Goal: Information Seeking & Learning: Learn about a topic

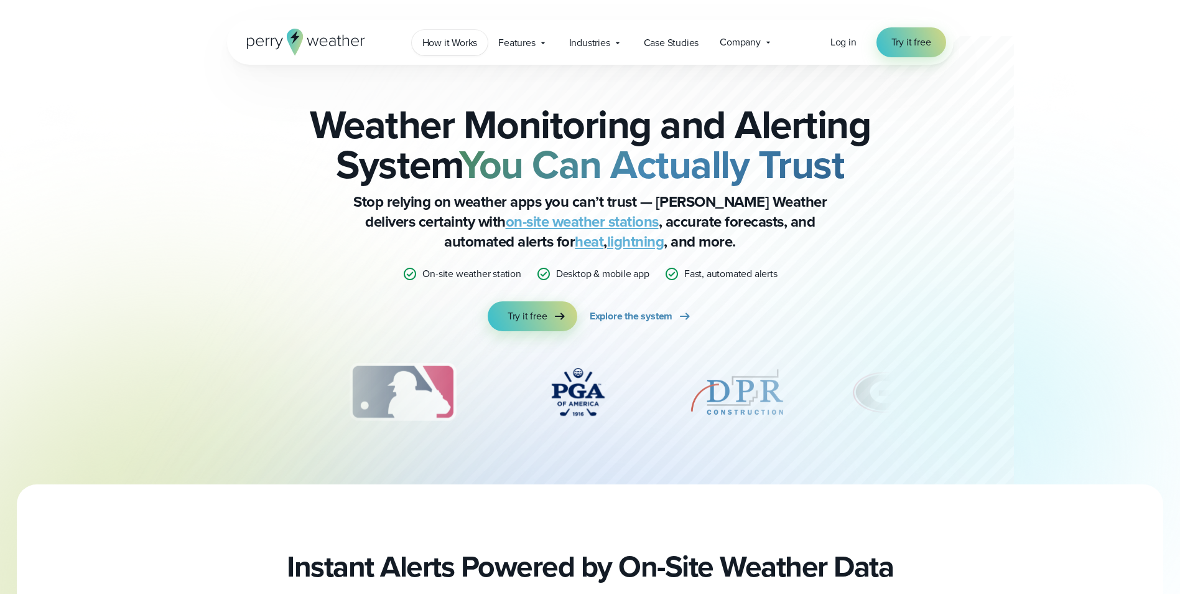
click at [431, 44] on span "How it Works" at bounding box center [449, 42] width 55 height 15
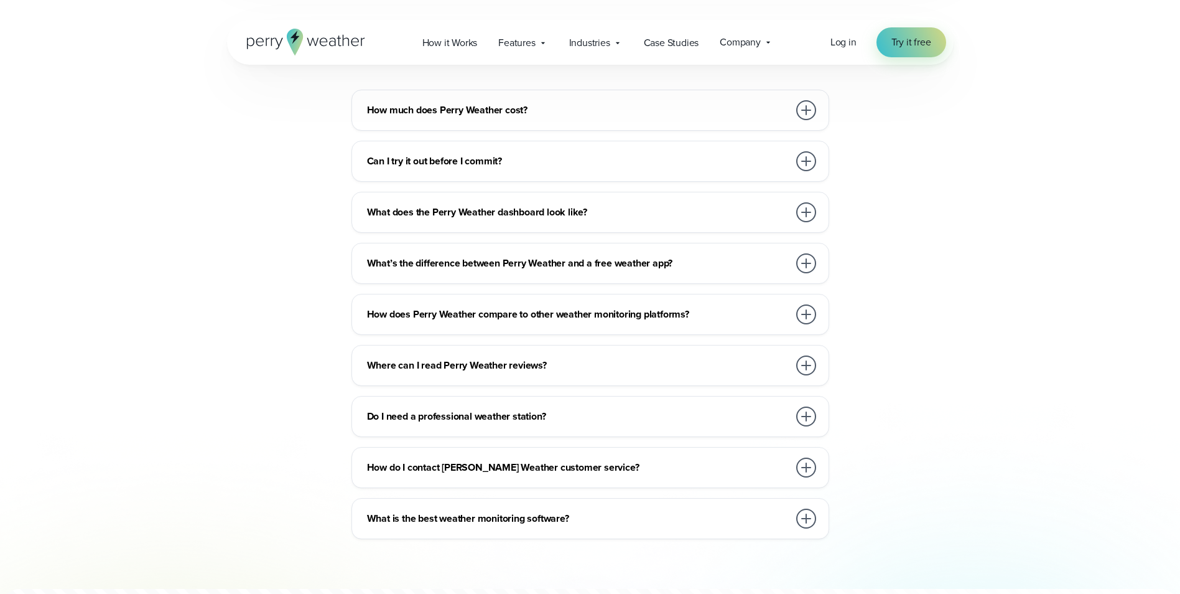
scroll to position [2800, 0]
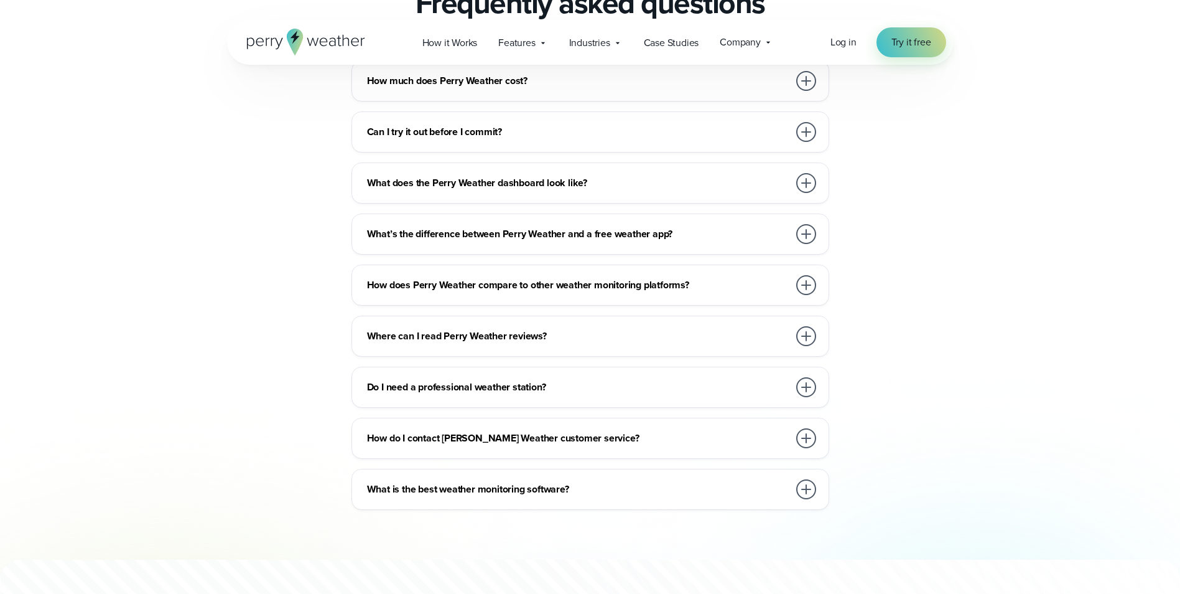
click at [811, 377] on div at bounding box center [806, 387] width 20 height 20
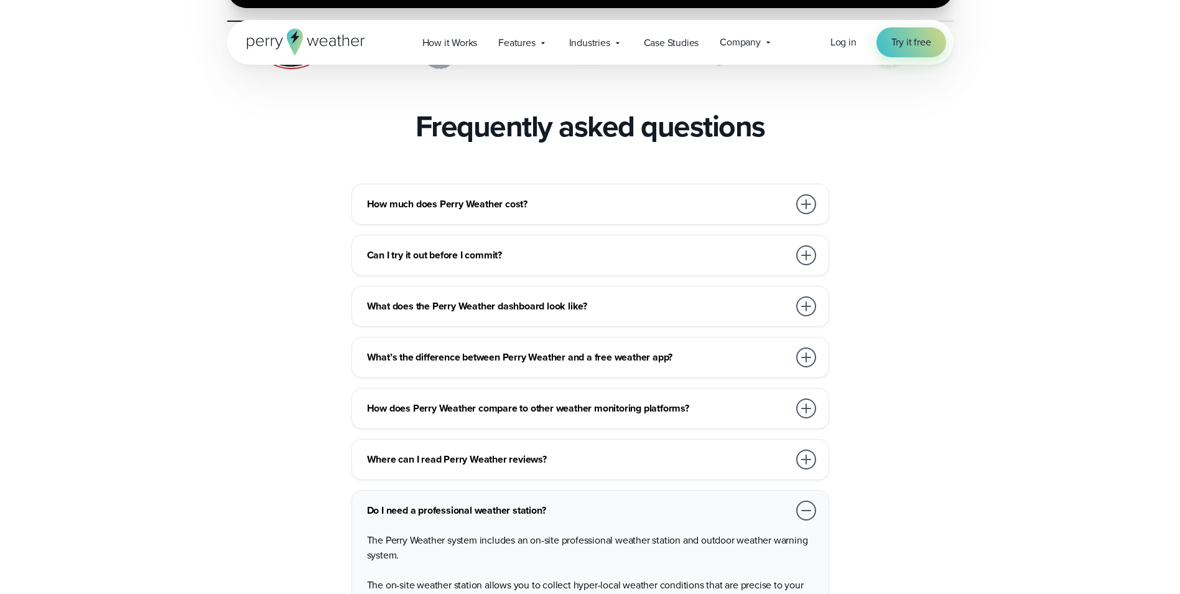
scroll to position [2676, 0]
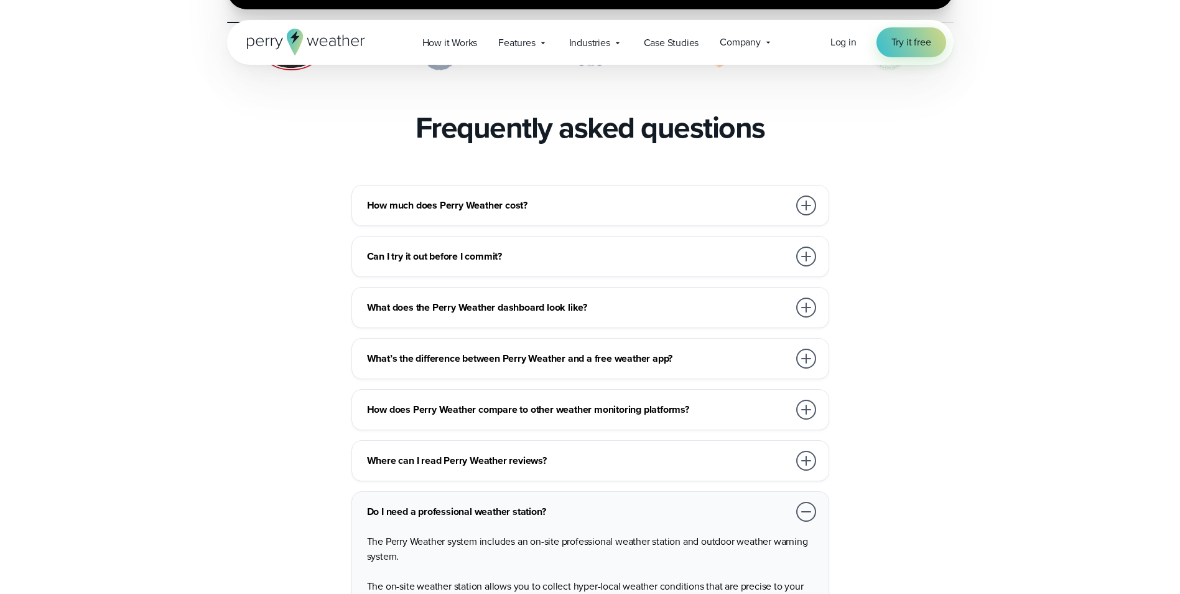
click at [803, 246] on div at bounding box center [806, 256] width 20 height 20
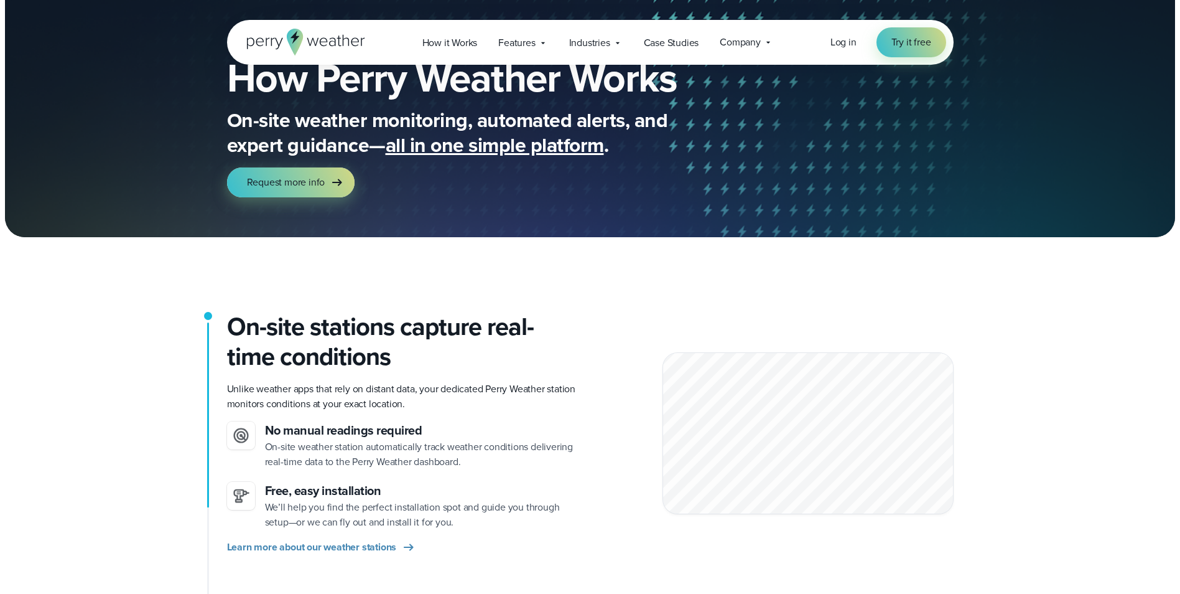
scroll to position [0, 0]
